Goal: Task Accomplishment & Management: Use online tool/utility

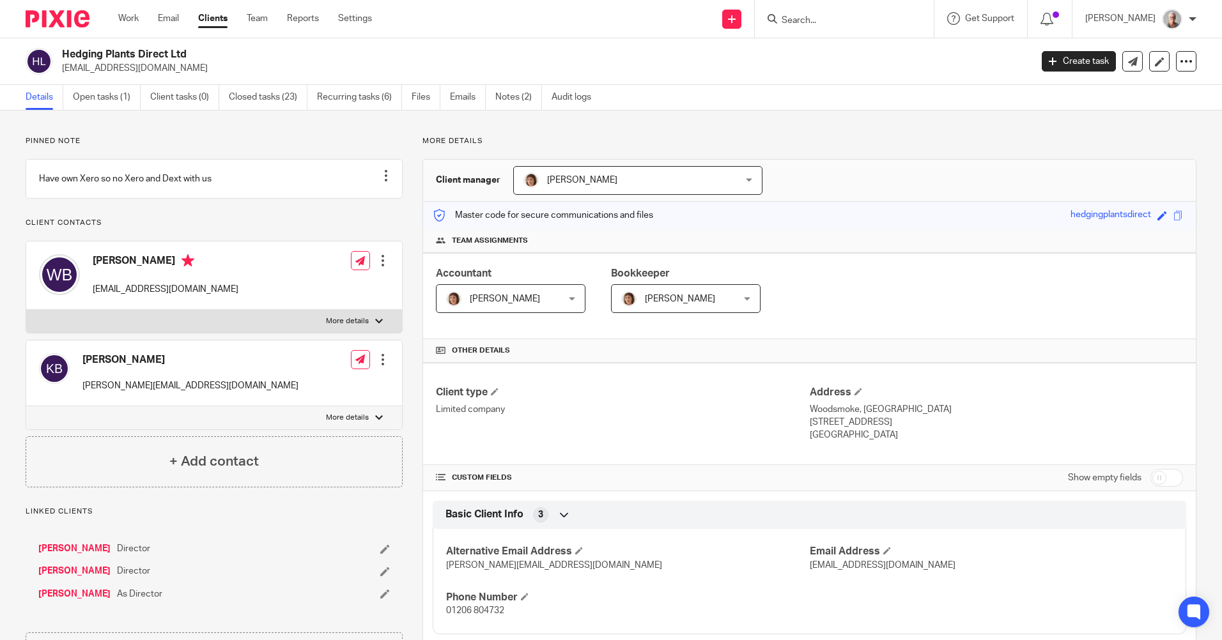
click at [828, 20] on input "Search" at bounding box center [837, 21] width 115 height 12
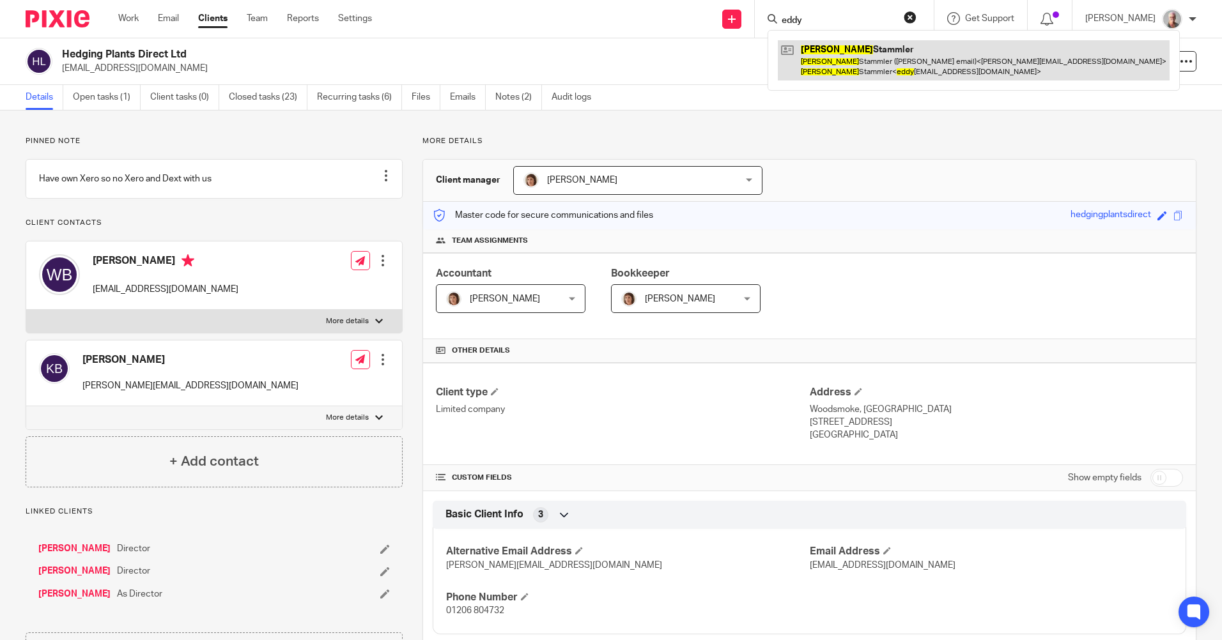
type input "eddy"
click at [874, 64] on link at bounding box center [974, 60] width 392 height 40
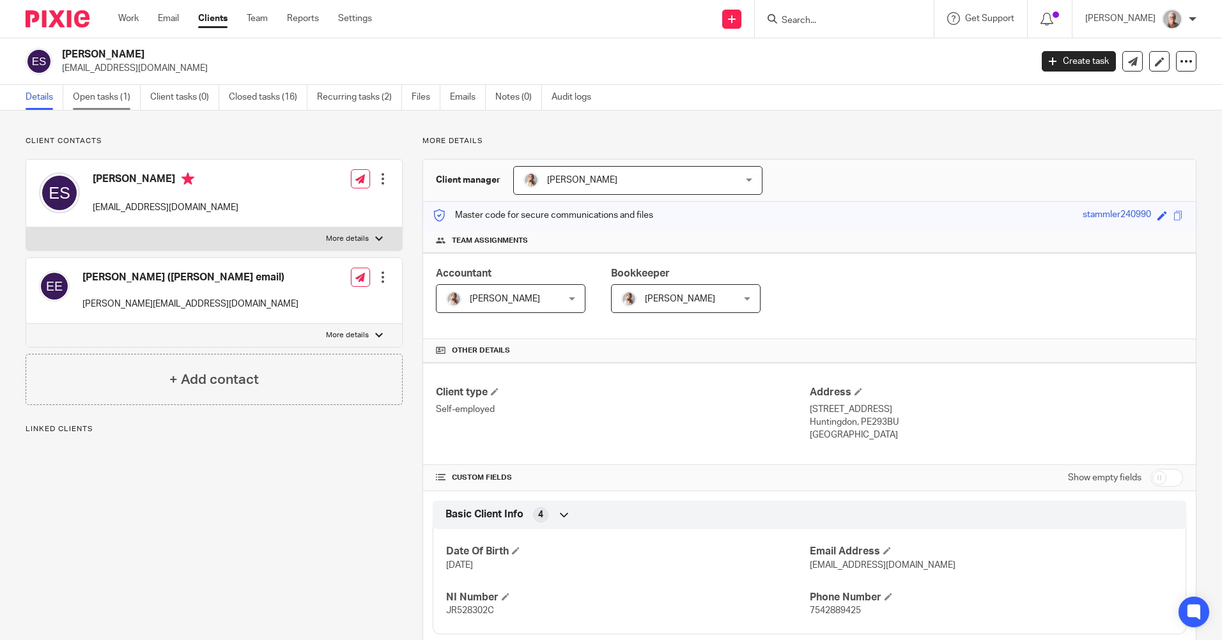
click at [94, 95] on link "Open tasks (1)" at bounding box center [107, 97] width 68 height 25
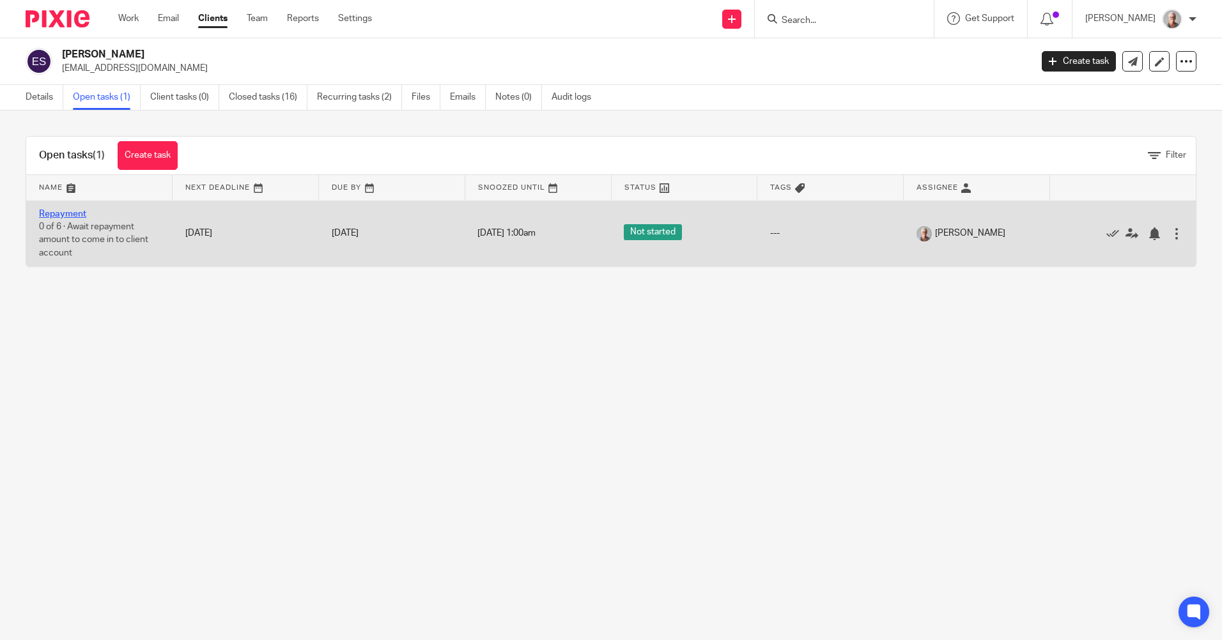
click at [62, 213] on link "Repayment" at bounding box center [62, 214] width 47 height 9
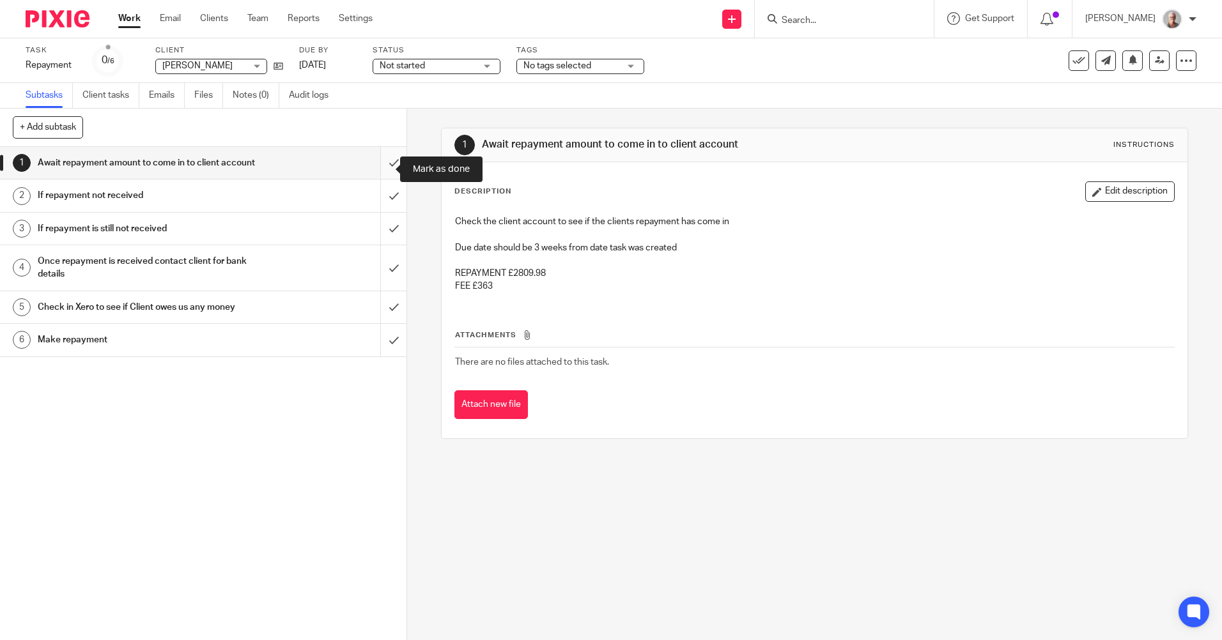
click at [380, 165] on input "submit" at bounding box center [203, 163] width 406 height 32
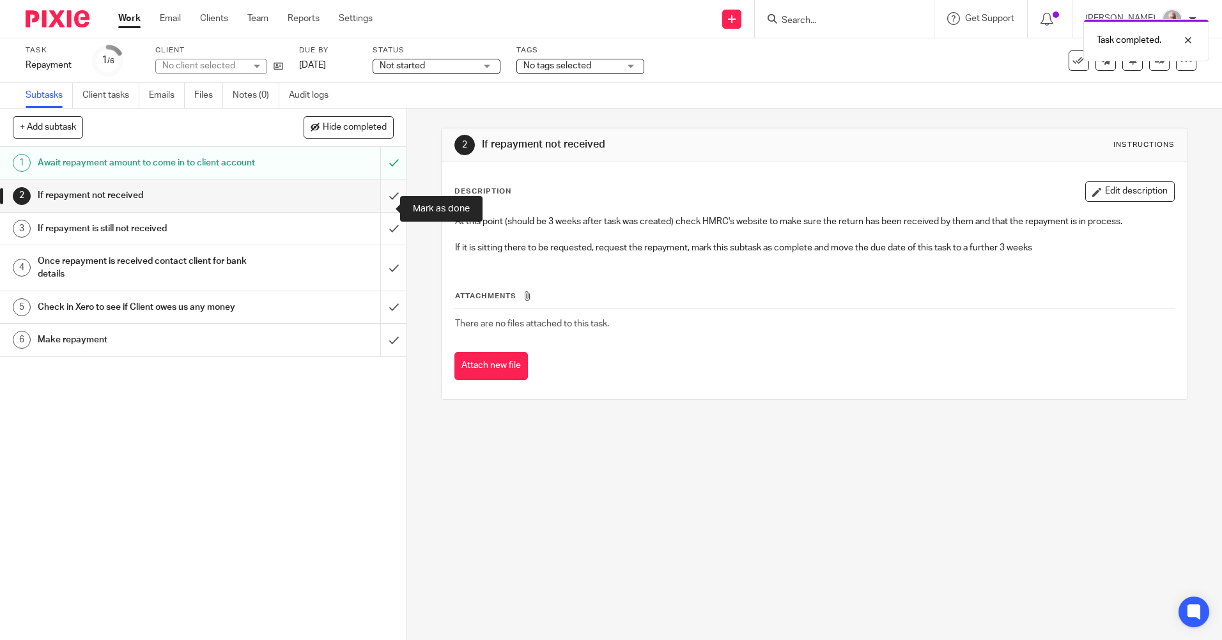
click at [382, 207] on input "submit" at bounding box center [203, 196] width 406 height 32
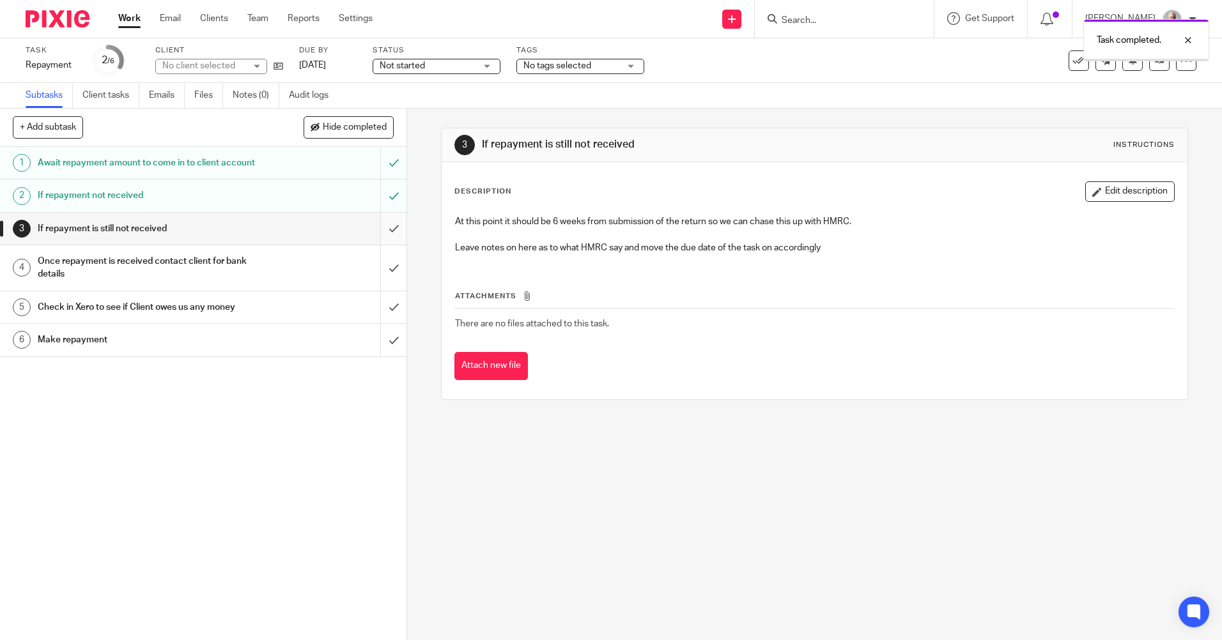
click at [383, 239] on input "submit" at bounding box center [203, 229] width 406 height 32
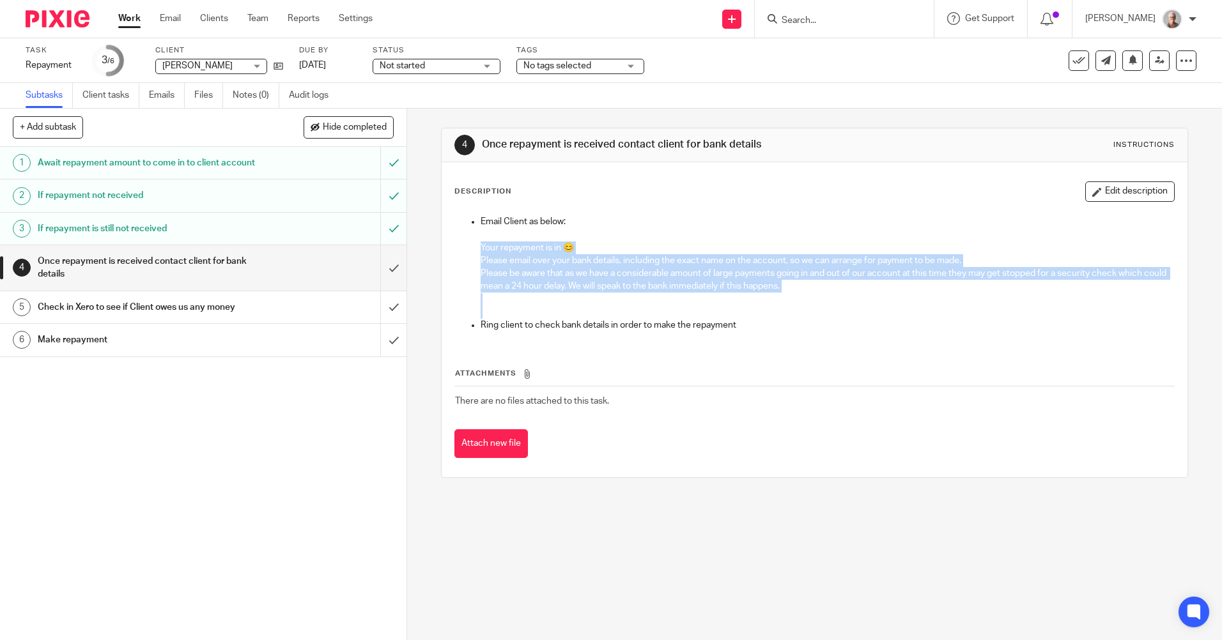
drag, startPoint x: 476, startPoint y: 245, endPoint x: 893, endPoint y: 307, distance: 421.3
click at [893, 307] on ul "Email Client as below: Your repayment is in 😊 Please email over your bank detai…" at bounding box center [814, 273] width 718 height 116
copy li "Your repayment is in 😊 Please email over your bank details, including the exact…"
click at [278, 65] on icon at bounding box center [279, 66] width 10 height 10
